Goal: Find specific page/section: Find specific page/section

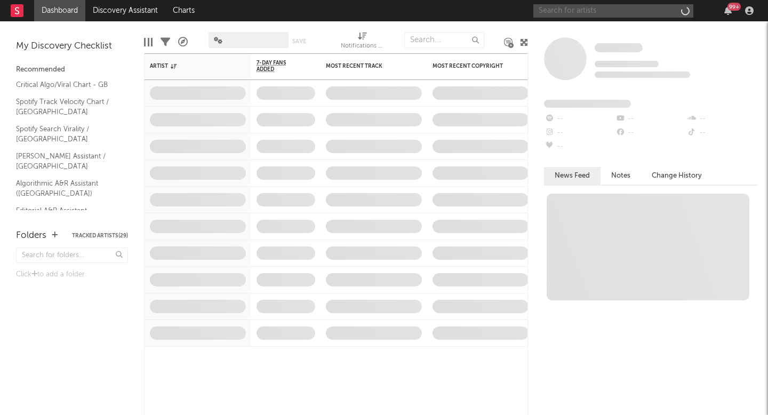
click at [596, 12] on input "text" at bounding box center [614, 10] width 160 height 13
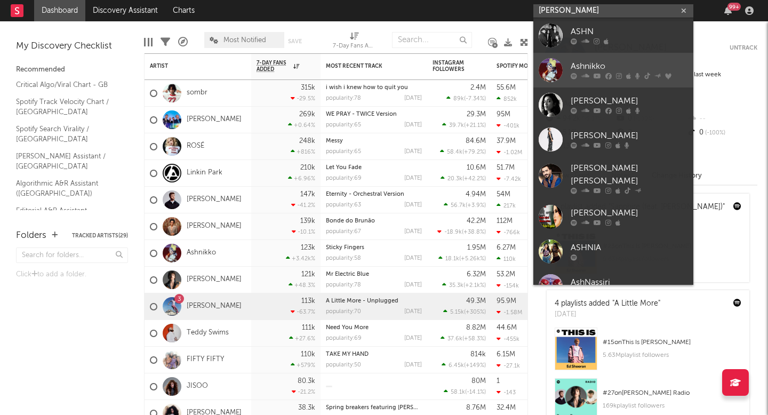
type input "[PERSON_NAME]"
click at [621, 73] on div at bounding box center [629, 76] width 117 height 6
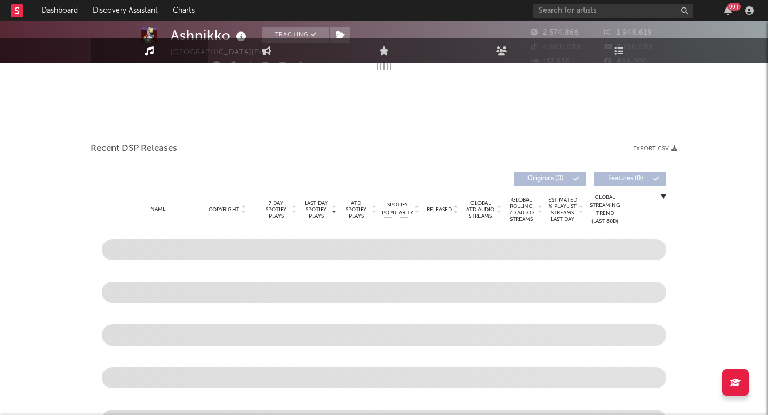
select select "6m"
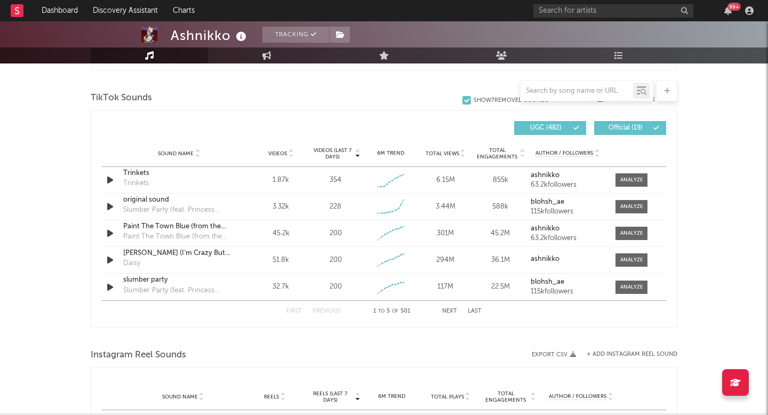
scroll to position [708, 0]
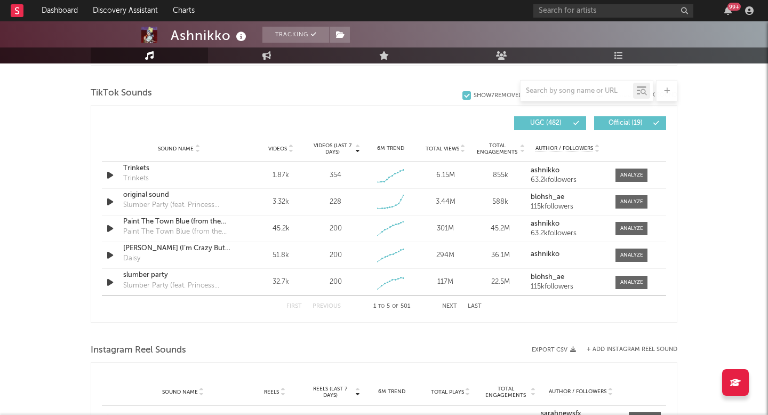
click at [449, 304] on button "Next" at bounding box center [449, 307] width 15 height 6
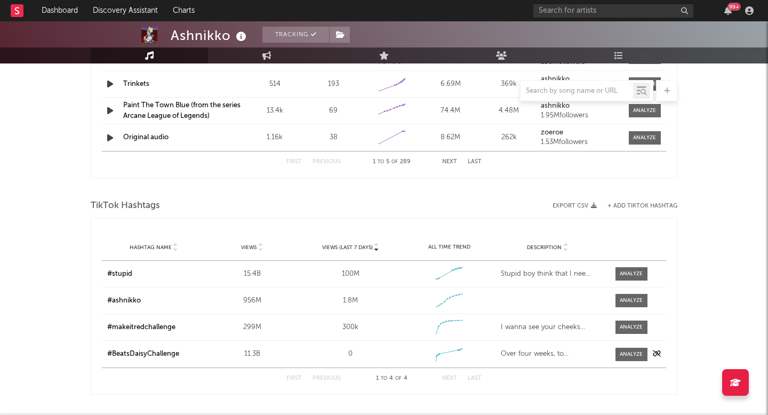
scroll to position [1096, 0]
